Goal: Information Seeking & Learning: Learn about a topic

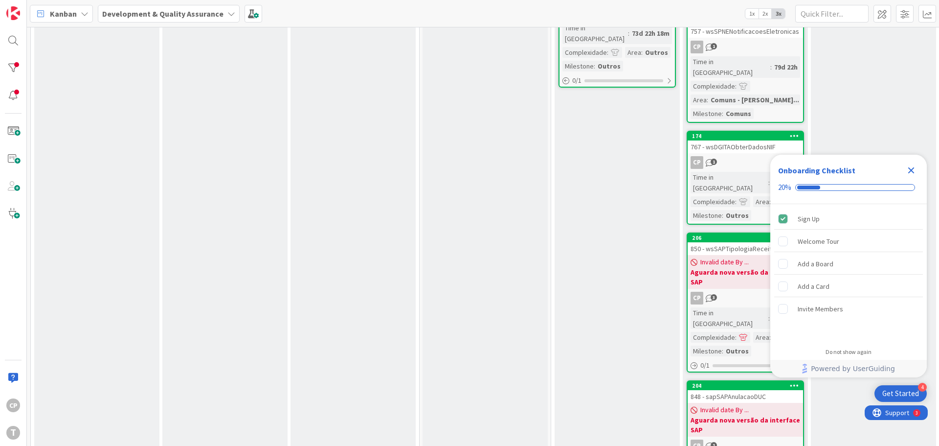
scroll to position [681, 0]
click at [730, 414] on b "Aguarda nova versão da interface SAP" at bounding box center [746, 424] width 110 height 20
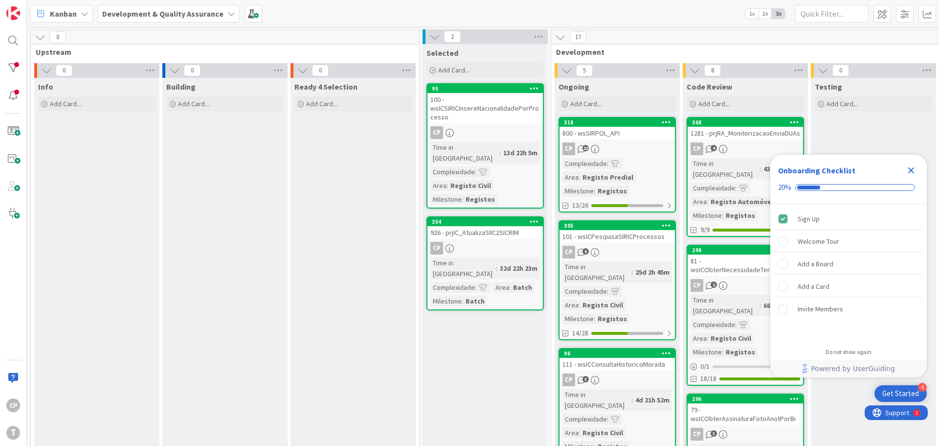
click at [739, 133] on div "1281 - prjRA_MonitorizacaoEnviaDUAs" at bounding box center [745, 133] width 115 height 13
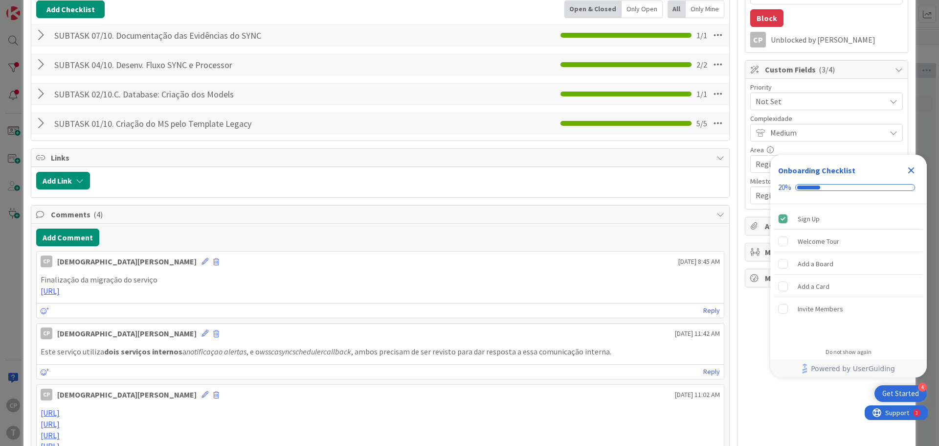
scroll to position [169, 0]
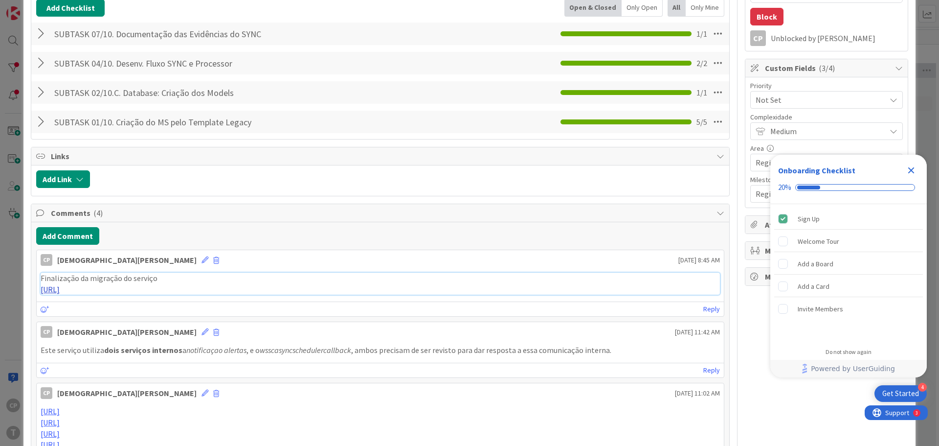
click at [60, 291] on link "[URL]" at bounding box center [50, 289] width 19 height 10
type textarea "x"
